Goal: Task Accomplishment & Management: Manage account settings

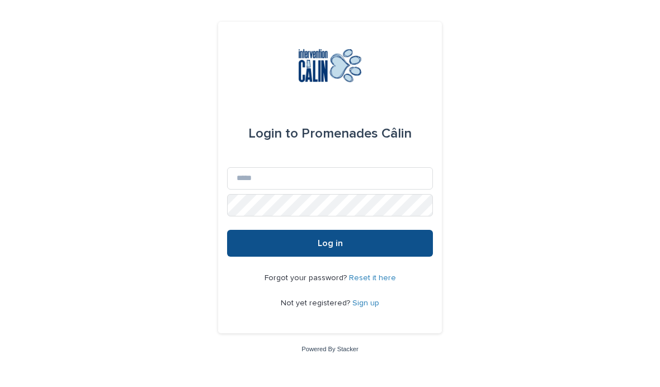
click at [340, 257] on button "Log in" at bounding box center [330, 243] width 206 height 27
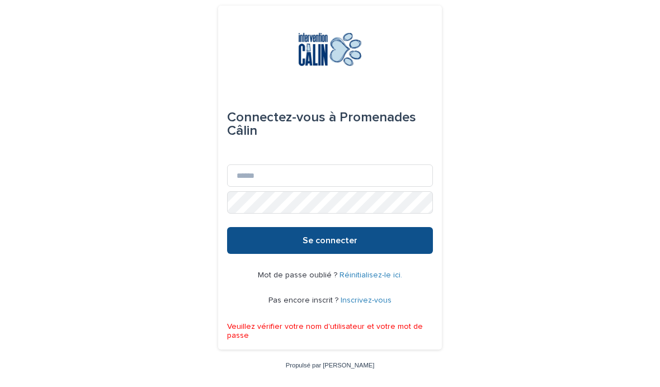
click at [333, 245] on font "Se connecter" at bounding box center [330, 240] width 55 height 9
click at [339, 254] on button "Se connecter" at bounding box center [330, 240] width 206 height 27
click at [317, 187] on input "E-mail" at bounding box center [330, 175] width 206 height 22
type input "**********"
click at [323, 245] on font "Se connecter" at bounding box center [330, 240] width 55 height 9
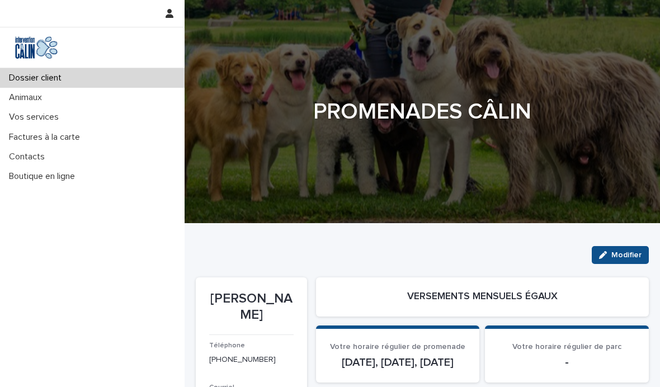
click at [51, 120] on font "Vos services" at bounding box center [34, 116] width 50 height 9
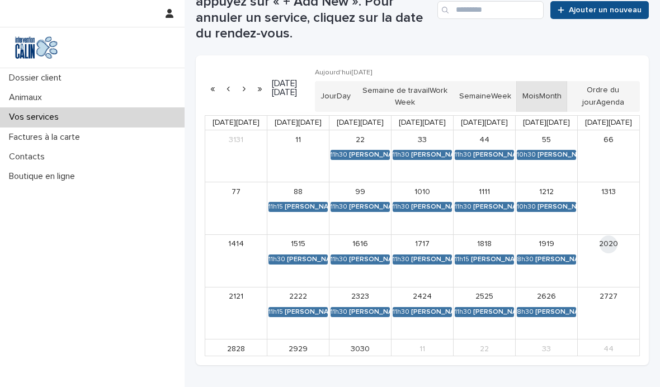
scroll to position [269, 0]
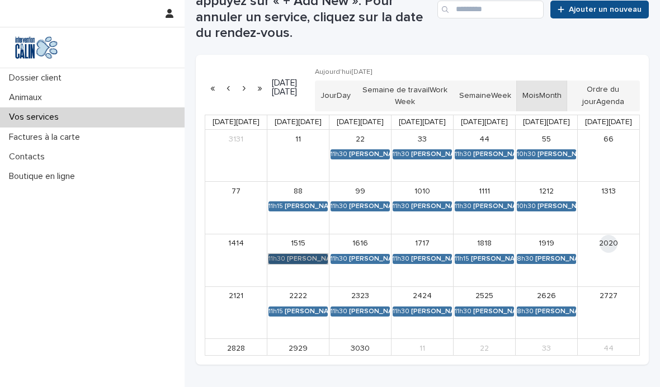
click at [308, 254] on link "11h30 [PERSON_NAME]" at bounding box center [297, 259] width 59 height 10
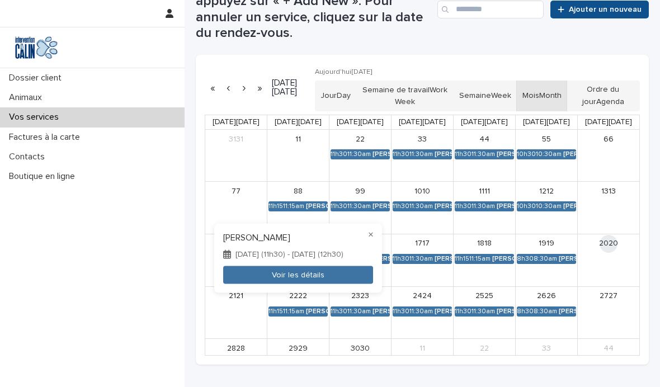
click at [307, 270] on button "Voir les détails" at bounding box center [298, 275] width 150 height 18
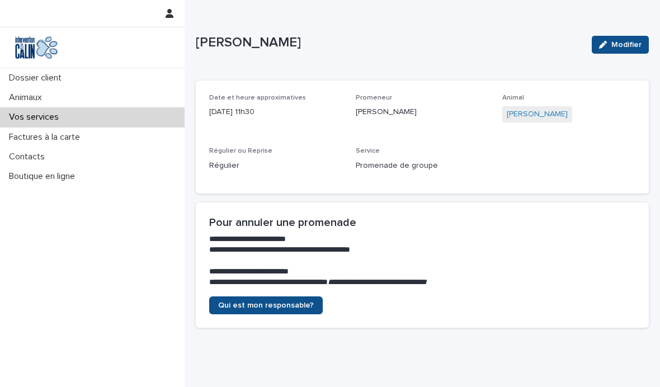
click at [51, 78] on font "Dossier client" at bounding box center [35, 77] width 53 height 9
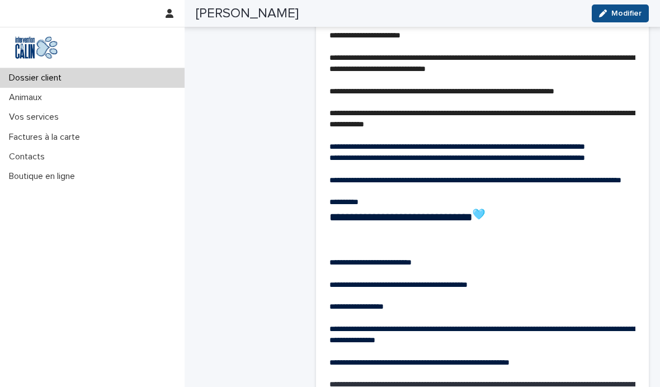
scroll to position [929, 0]
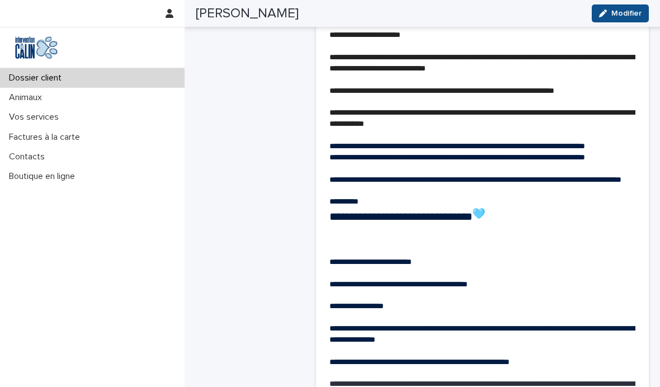
click at [40, 122] on p "Vos services" at bounding box center [35, 117] width 63 height 11
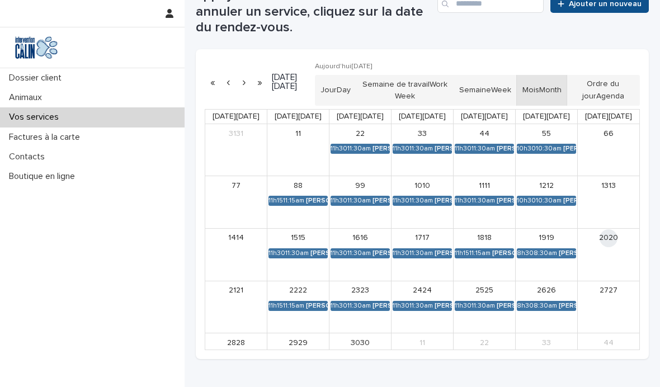
scroll to position [275, 0]
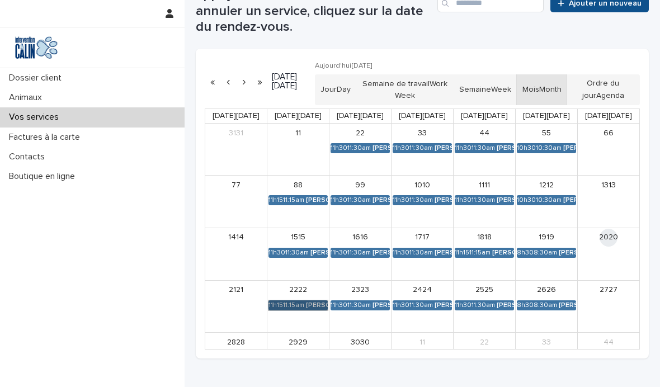
click at [314, 305] on link "11h15 11:15am Pacha [PERSON_NAME] [PERSON_NAME]" at bounding box center [297, 305] width 59 height 10
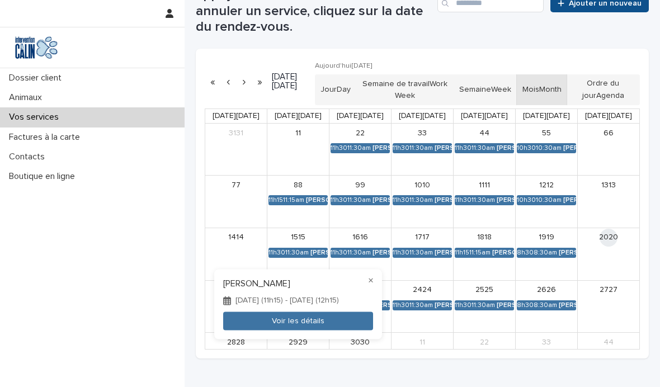
click at [558, 199] on div at bounding box center [330, 193] width 660 height 387
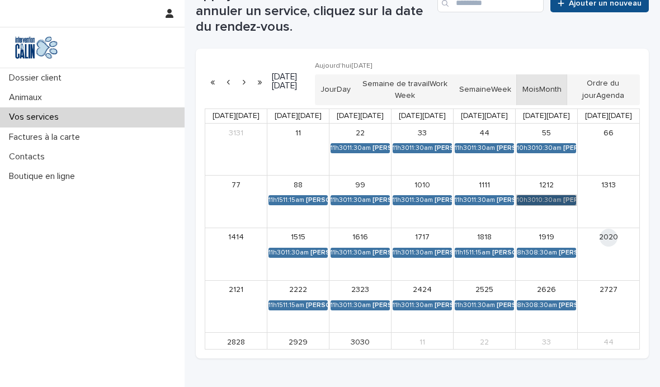
click at [554, 199] on link "10h30 10:30am Pacha [PERSON_NAME] [PERSON_NAME]" at bounding box center [546, 200] width 59 height 10
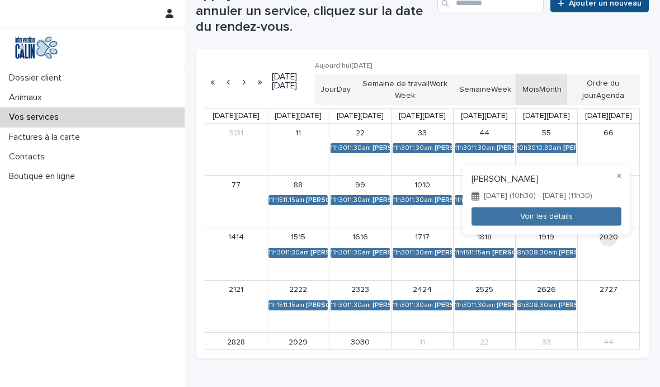
click at [128, 257] on div at bounding box center [330, 193] width 660 height 387
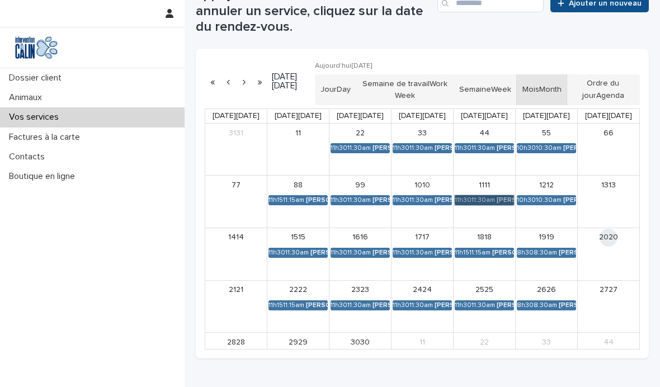
click at [484, 195] on link "11h30 11:30am Pacha [PERSON_NAME] [PERSON_NAME]" at bounding box center [484, 200] width 59 height 10
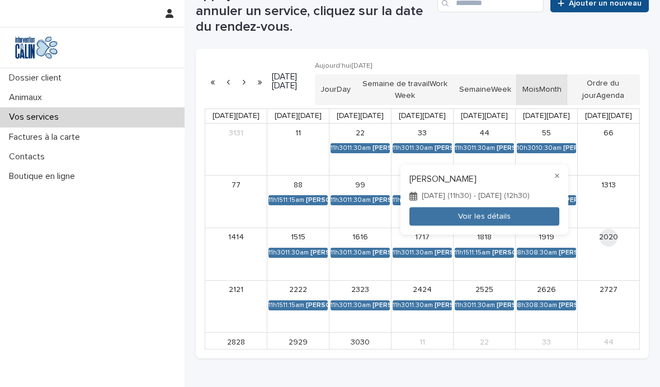
click at [162, 255] on div at bounding box center [330, 193] width 660 height 387
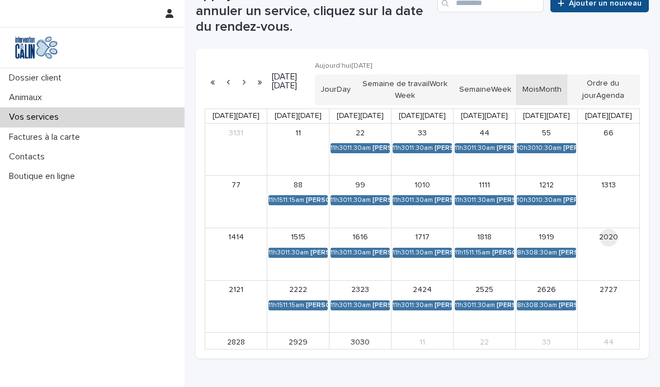
click at [498, 243] on div "18 18" at bounding box center [485, 237] width 62 height 18
click at [490, 251] on link "11h15 11:15am Pacha [PERSON_NAME] [PERSON_NAME]" at bounding box center [484, 253] width 59 height 10
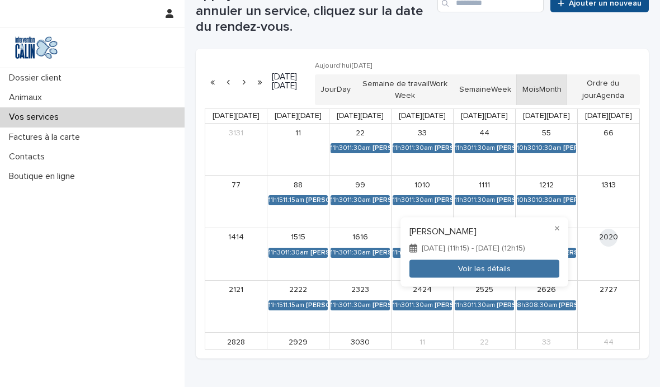
click at [301, 305] on div at bounding box center [330, 193] width 660 height 387
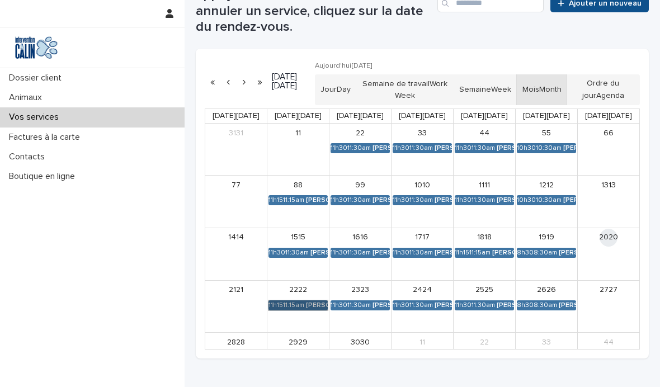
click at [299, 305] on link "11h15 11:15am Pacha [PERSON_NAME] [PERSON_NAME]" at bounding box center [297, 305] width 59 height 10
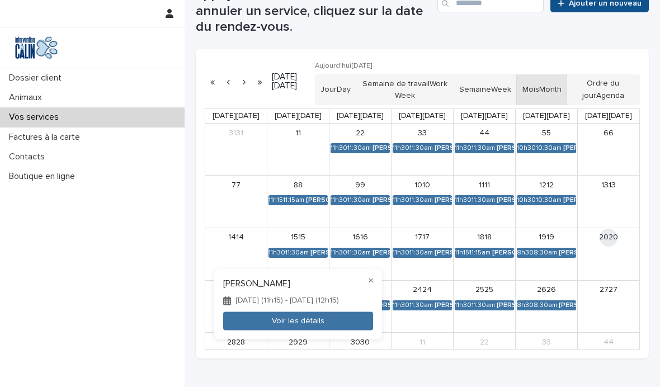
click at [100, 273] on div at bounding box center [330, 193] width 660 height 387
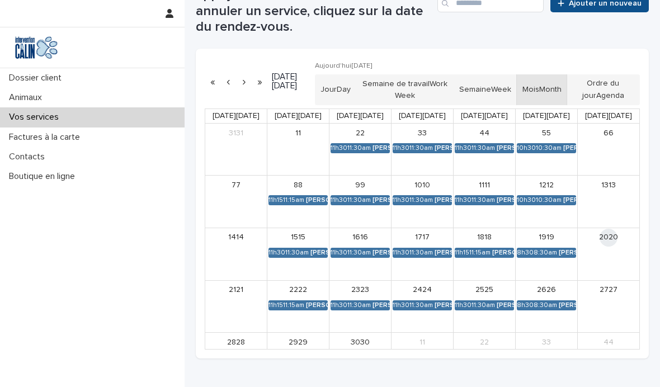
click at [169, 16] on icon "button" at bounding box center [170, 13] width 8 height 9
click at [140, 44] on font "Se déconnecter" at bounding box center [131, 48] width 59 height 10
